Goal: Task Accomplishment & Management: Use online tool/utility

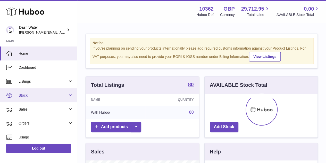
scroll to position [80, 113]
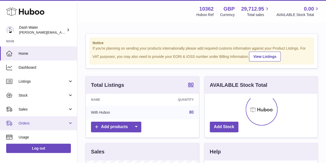
click at [44, 123] on span "Orders" at bounding box center [43, 123] width 49 height 5
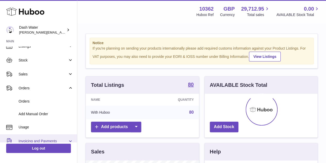
scroll to position [52, 0]
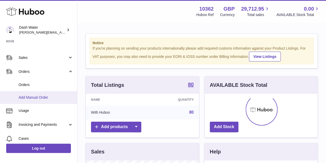
click at [28, 100] on link "Add Manual Order" at bounding box center [38, 97] width 77 height 13
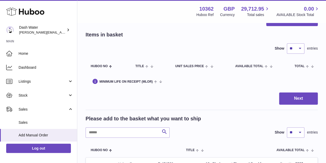
scroll to position [52, 0]
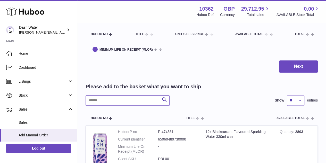
click at [114, 99] on input "text" at bounding box center [128, 100] width 84 height 10
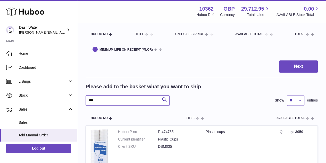
type input "***"
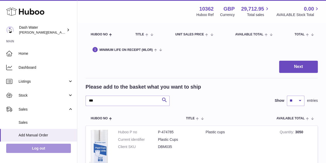
click at [38, 148] on link "Log out" at bounding box center [38, 147] width 65 height 9
